Goal: Task Accomplishment & Management: Use online tool/utility

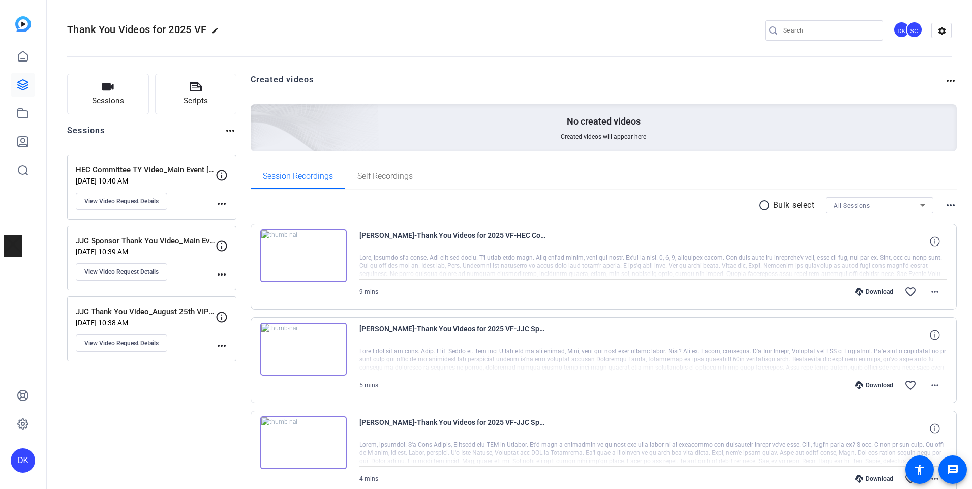
scroll to position [114, 0]
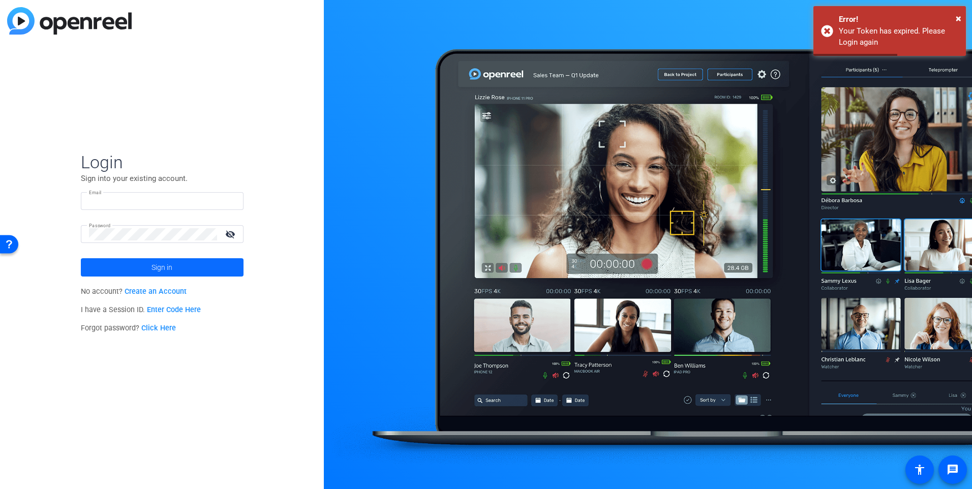
type input "dknoop@associaonline.com"
click at [173, 272] on span at bounding box center [162, 267] width 163 height 24
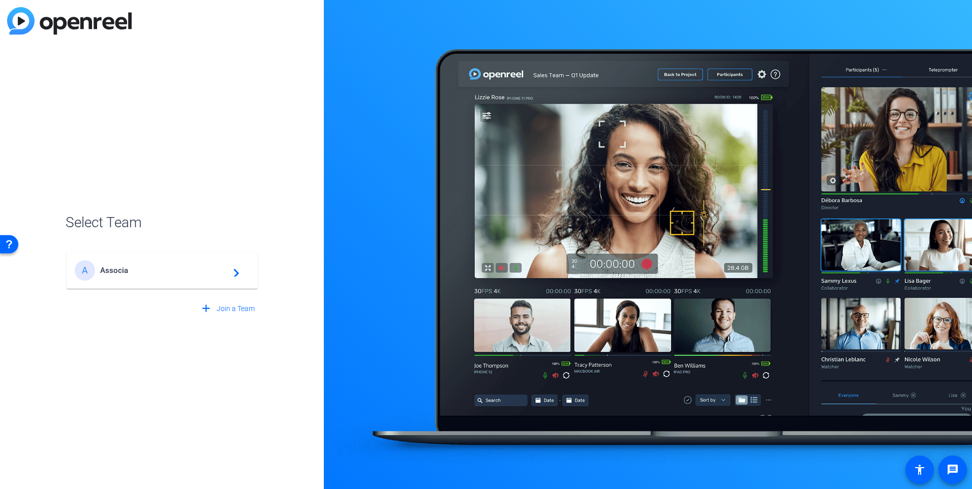
click at [130, 269] on span "Associa" at bounding box center [163, 270] width 127 height 9
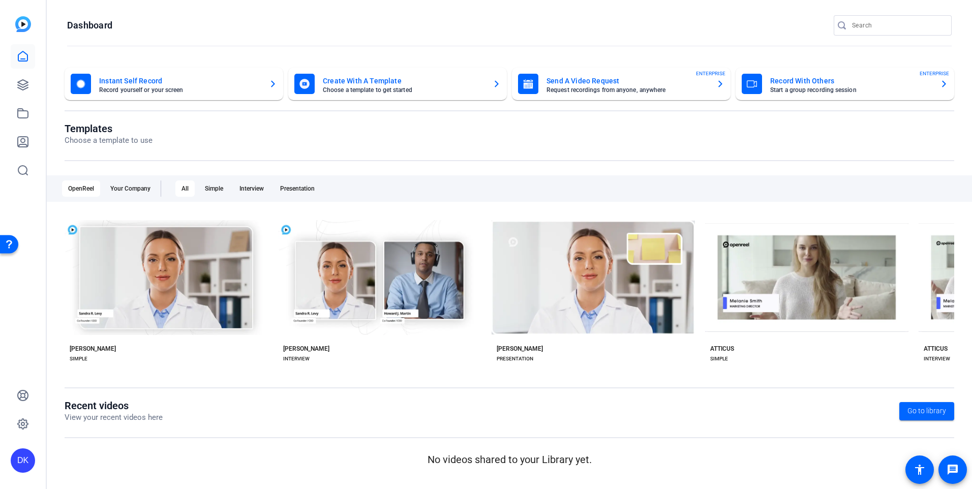
click at [25, 72] on div at bounding box center [23, 113] width 24 height 138
click at [22, 83] on icon at bounding box center [23, 85] width 12 height 12
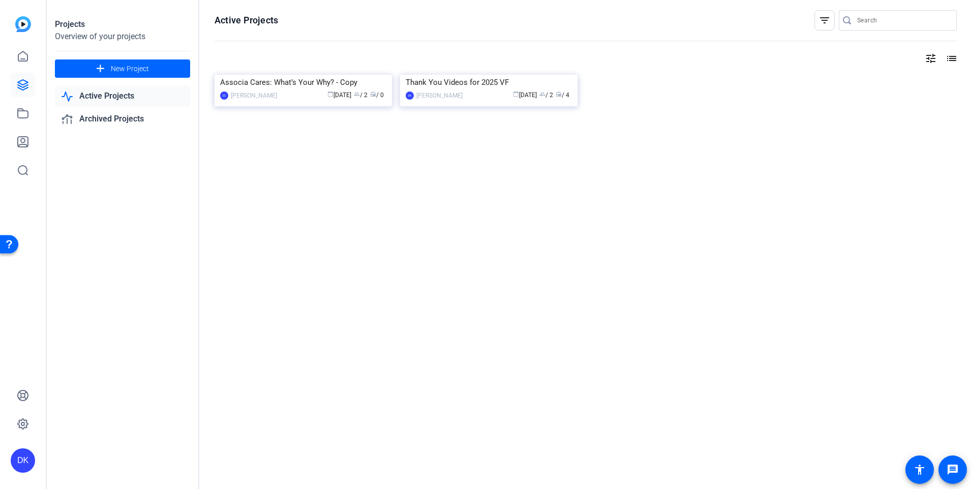
drag, startPoint x: 342, startPoint y: 162, endPoint x: 332, endPoint y: 157, distance: 11.2
click at [332, 75] on img at bounding box center [302, 75] width 177 height 0
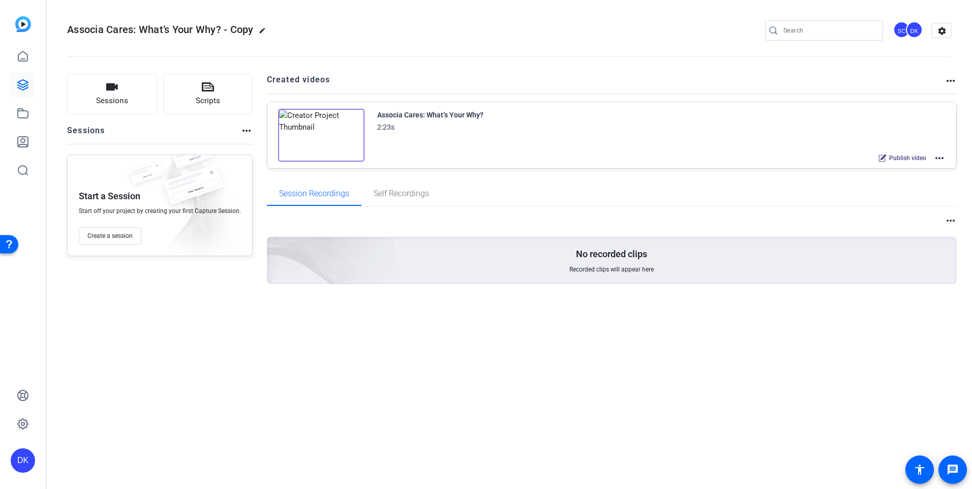
click at [940, 157] on mat-icon "more_horiz" at bounding box center [939, 158] width 12 height 12
click at [890, 184] on span "Duplicate here" at bounding box center [902, 183] width 71 height 12
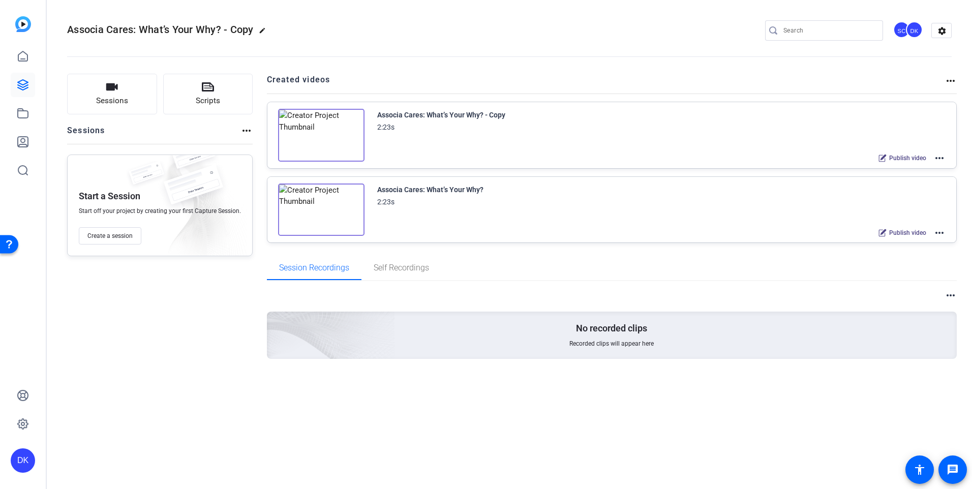
click at [262, 29] on mat-icon "edit" at bounding box center [265, 33] width 12 height 12
click at [140, 29] on input "Associa Cares: What’s Your Why? - Copy" at bounding box center [108, 30] width 67 height 12
click at [143, 30] on div "Associa Cares: What’s Your Why? - Copy" at bounding box center [108, 30] width 83 height 16
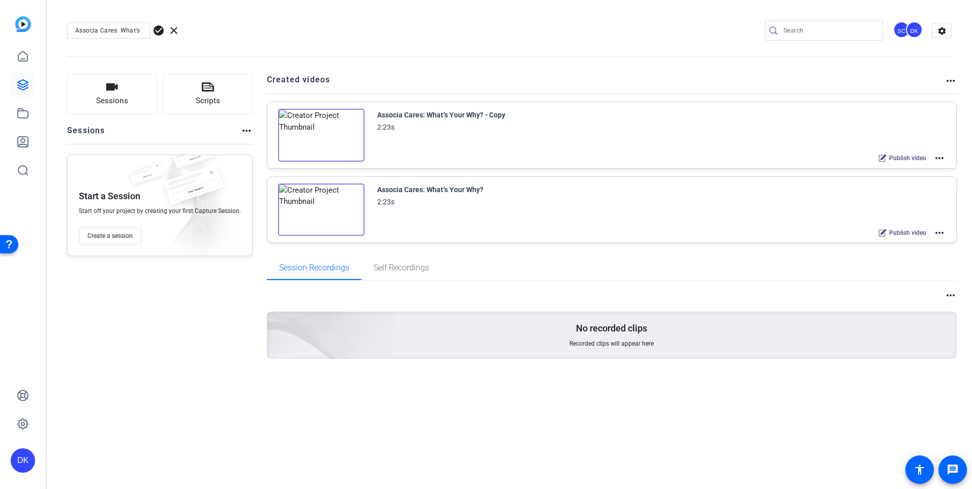
drag, startPoint x: 143, startPoint y: 30, endPoint x: 71, endPoint y: 34, distance: 71.8
click at [71, 34] on div "Associa Cares: What’s Your Why? - Copy" at bounding box center [108, 30] width 83 height 16
drag, startPoint x: 142, startPoint y: 30, endPoint x: 121, endPoint y: 29, distance: 20.4
click at [121, 29] on div "Associa Cares: What’s Your Why? - Copy" at bounding box center [108, 30] width 83 height 16
click at [139, 33] on div "Associa Cares: What’s Your Why? - Copy" at bounding box center [108, 30] width 83 height 16
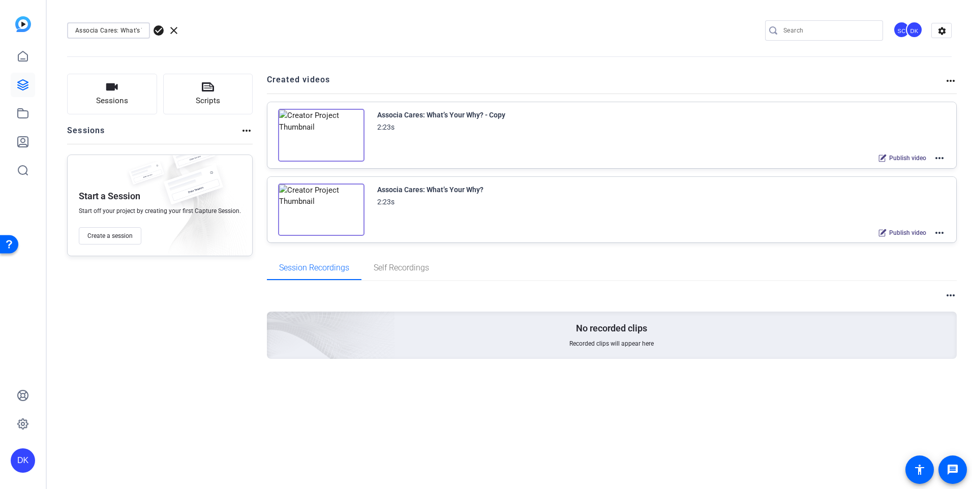
scroll to position [0, 51]
drag, startPoint x: 121, startPoint y: 29, endPoint x: 225, endPoint y: 61, distance: 108.4
click at [225, 61] on div "Associa Cares: What’s Your Why? - Copy check_circle clear SC DK settings" at bounding box center [509, 30] width 884 height 77
click at [112, 28] on input "Associa Cares: VVF August 25" at bounding box center [108, 30] width 67 height 12
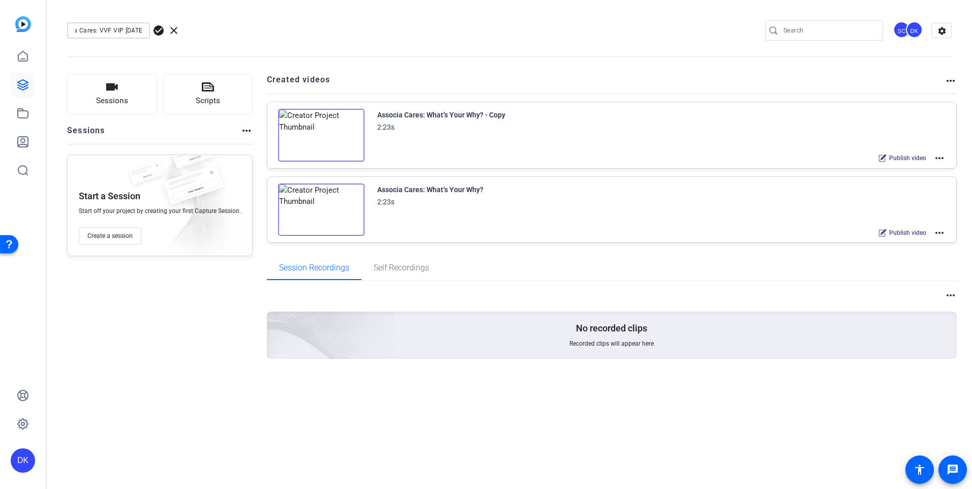
type input "Associa Cares: VVF VIP August 25"
click at [324, 43] on openreel-divider-bar at bounding box center [509, 53] width 884 height 31
click at [610, 47] on openreel-divider-bar at bounding box center [509, 53] width 884 height 31
click at [160, 27] on span "check_circle" at bounding box center [158, 30] width 12 height 12
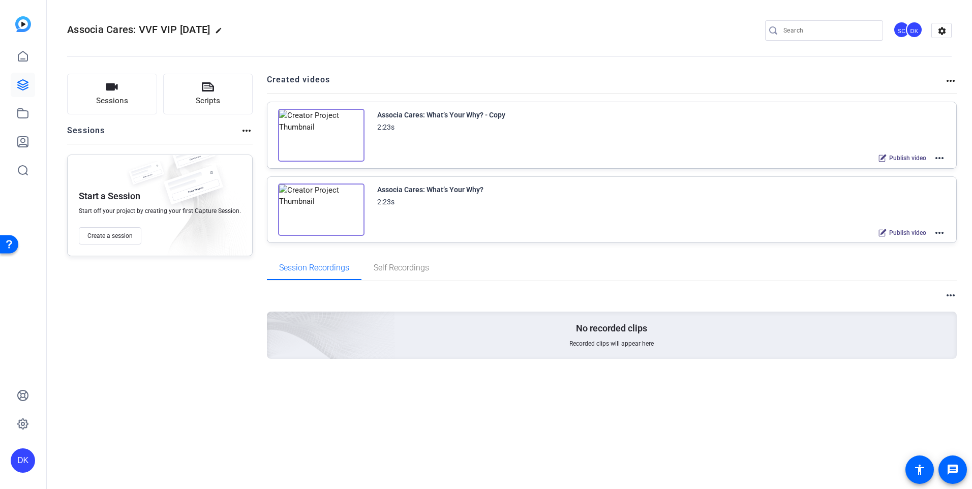
click at [227, 30] on mat-icon "edit" at bounding box center [221, 33] width 12 height 12
drag, startPoint x: 120, startPoint y: 30, endPoint x: 216, endPoint y: 54, distance: 98.9
click at [216, 54] on div "Associa Cares: VVF VIP August 25 check_circle clear SC DK settings" at bounding box center [509, 30] width 884 height 77
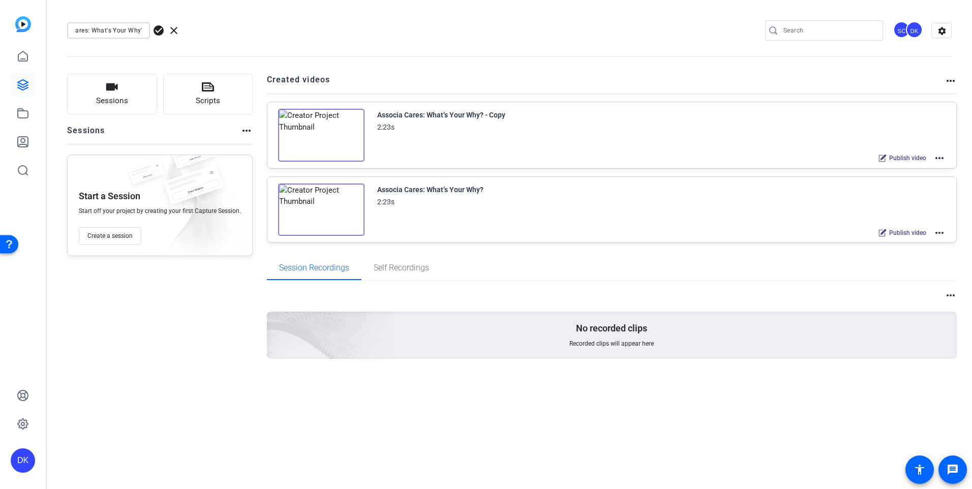
type input "Associa Cares: What's Your Why?"
click at [158, 30] on span "check_circle" at bounding box center [158, 30] width 12 height 12
click at [938, 157] on mat-icon "more_horiz" at bounding box center [939, 158] width 12 height 12
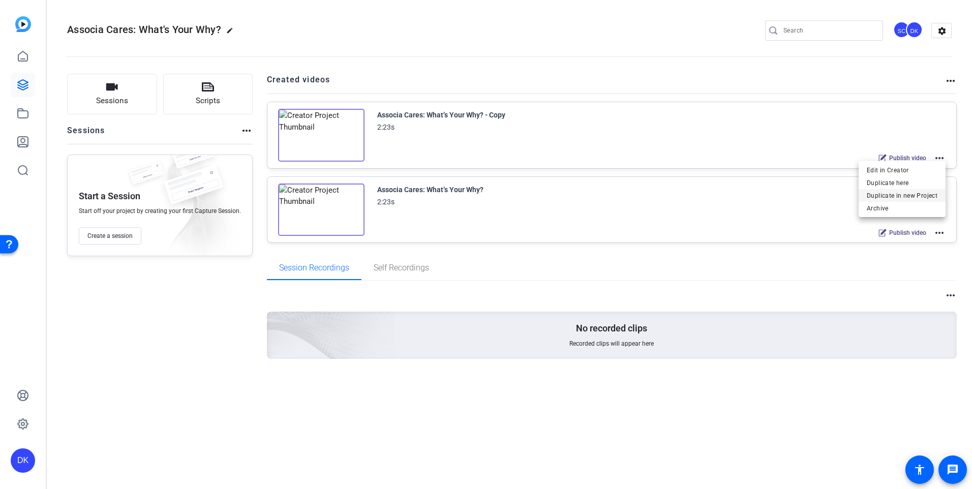
click at [898, 196] on span "Duplicate in new Project" at bounding box center [902, 196] width 71 height 12
click at [944, 159] on mat-icon "more_horiz" at bounding box center [939, 158] width 12 height 12
click at [712, 209] on div at bounding box center [486, 244] width 972 height 489
click at [939, 233] on mat-icon "more_horiz" at bounding box center [939, 233] width 12 height 12
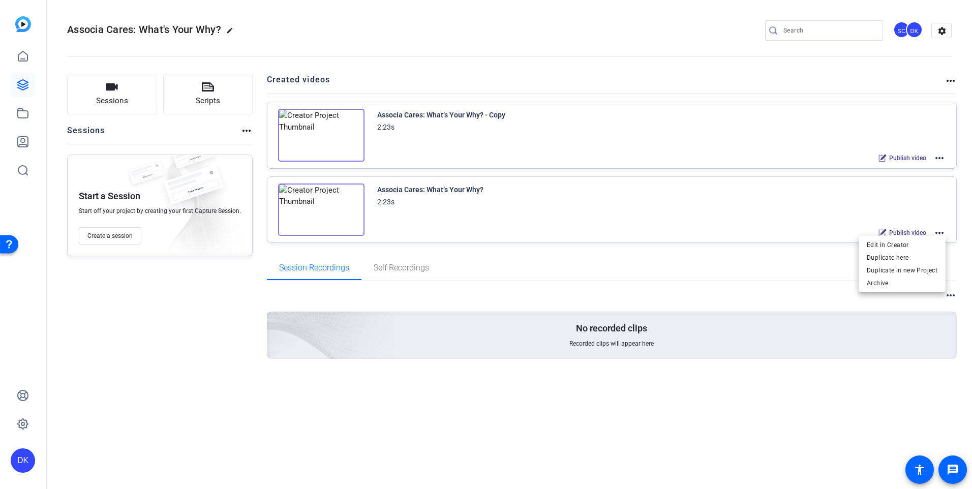
click at [822, 125] on div at bounding box center [486, 244] width 972 height 489
click at [940, 157] on mat-icon "more_horiz" at bounding box center [939, 158] width 12 height 12
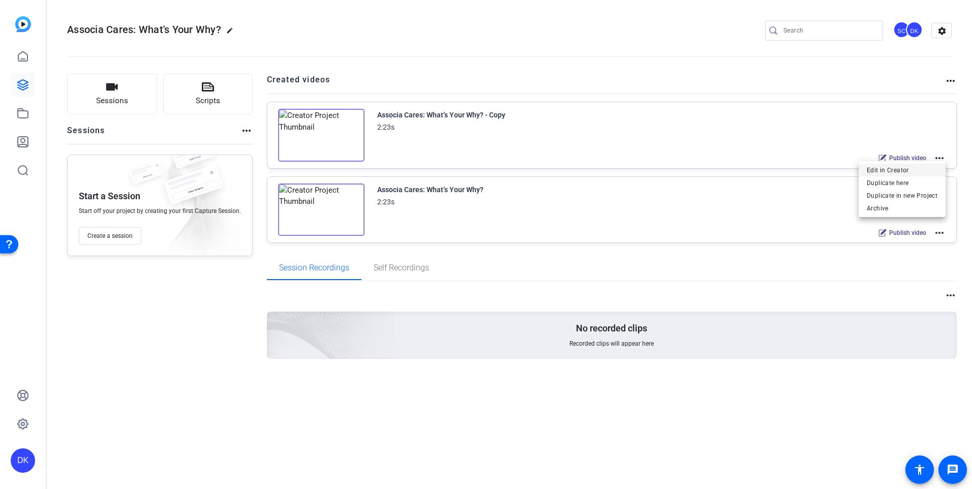
click at [902, 167] on span "Edit in Creator" at bounding box center [902, 170] width 71 height 12
